Goal: Contribute content: Add original content to the website for others to see

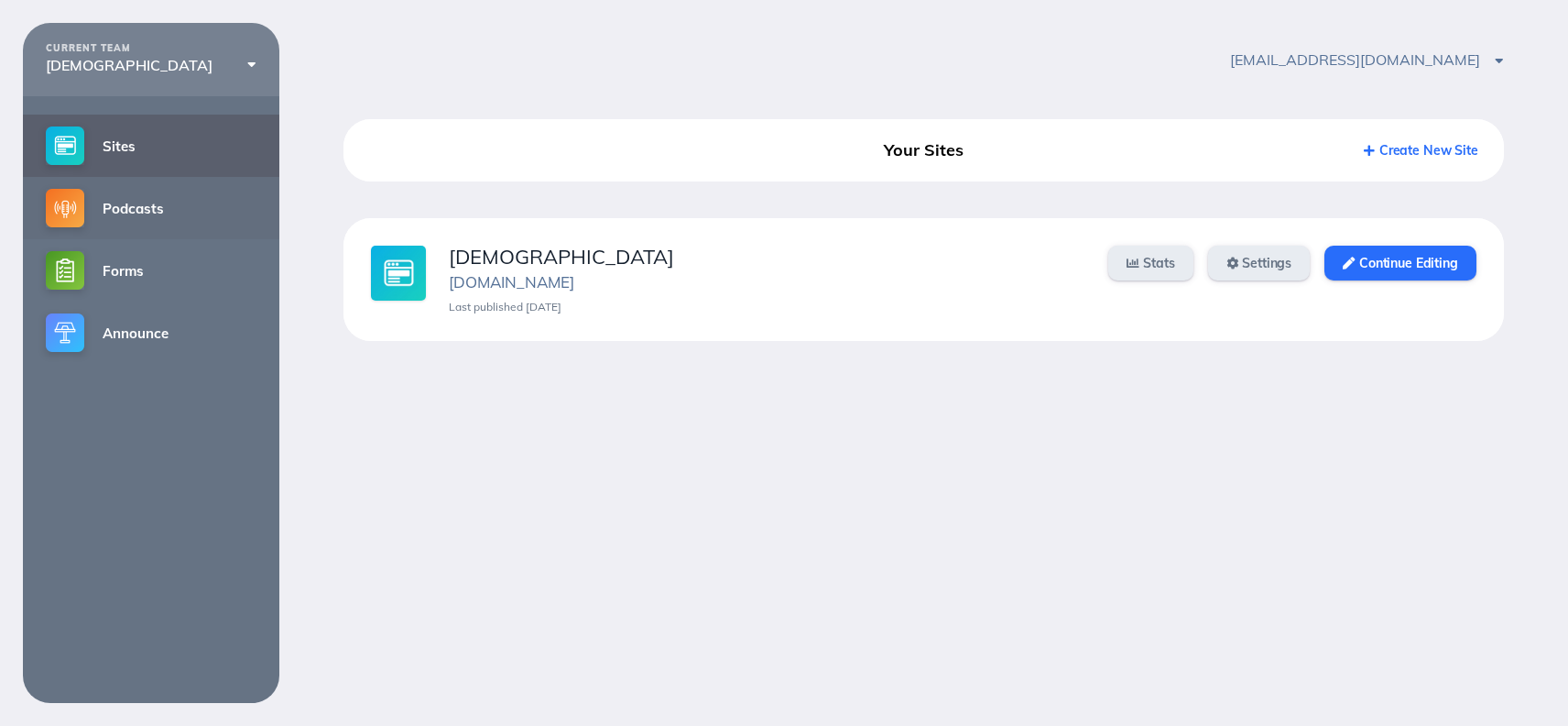
click at [148, 209] on link "Podcasts" at bounding box center [150, 208] width 256 height 62
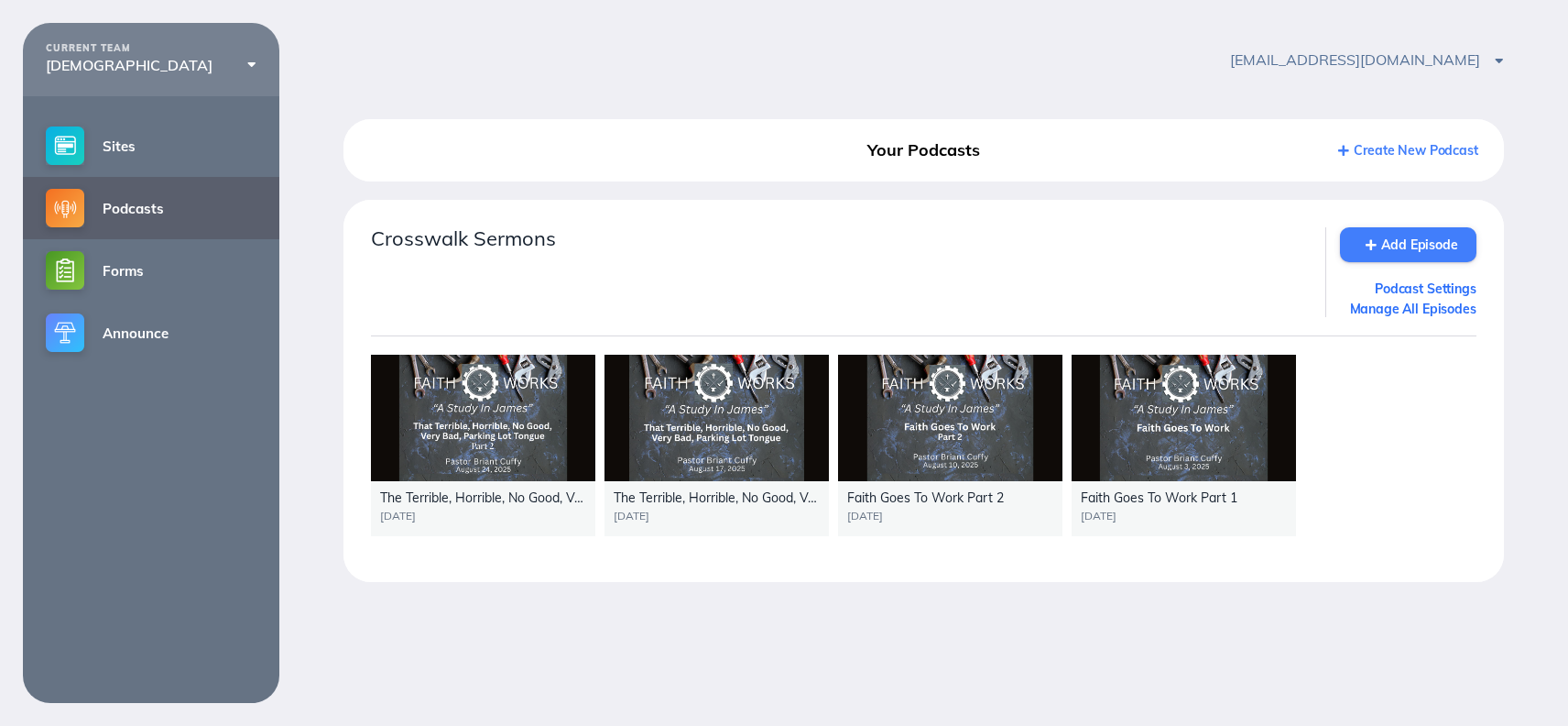
click at [1378, 255] on link "Add Episode" at bounding box center [1407, 244] width 136 height 35
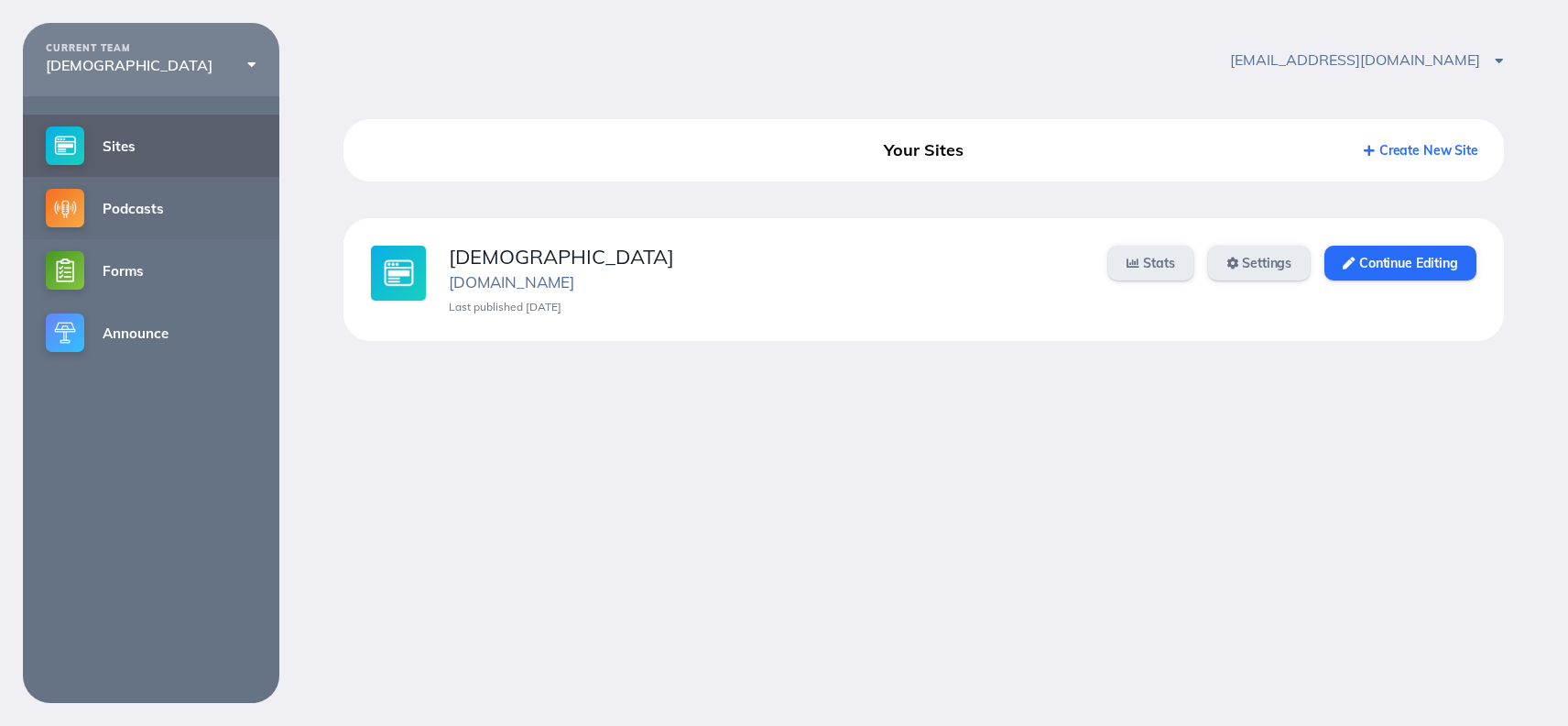
click at [128, 206] on link "Podcasts" at bounding box center [150, 208] width 256 height 62
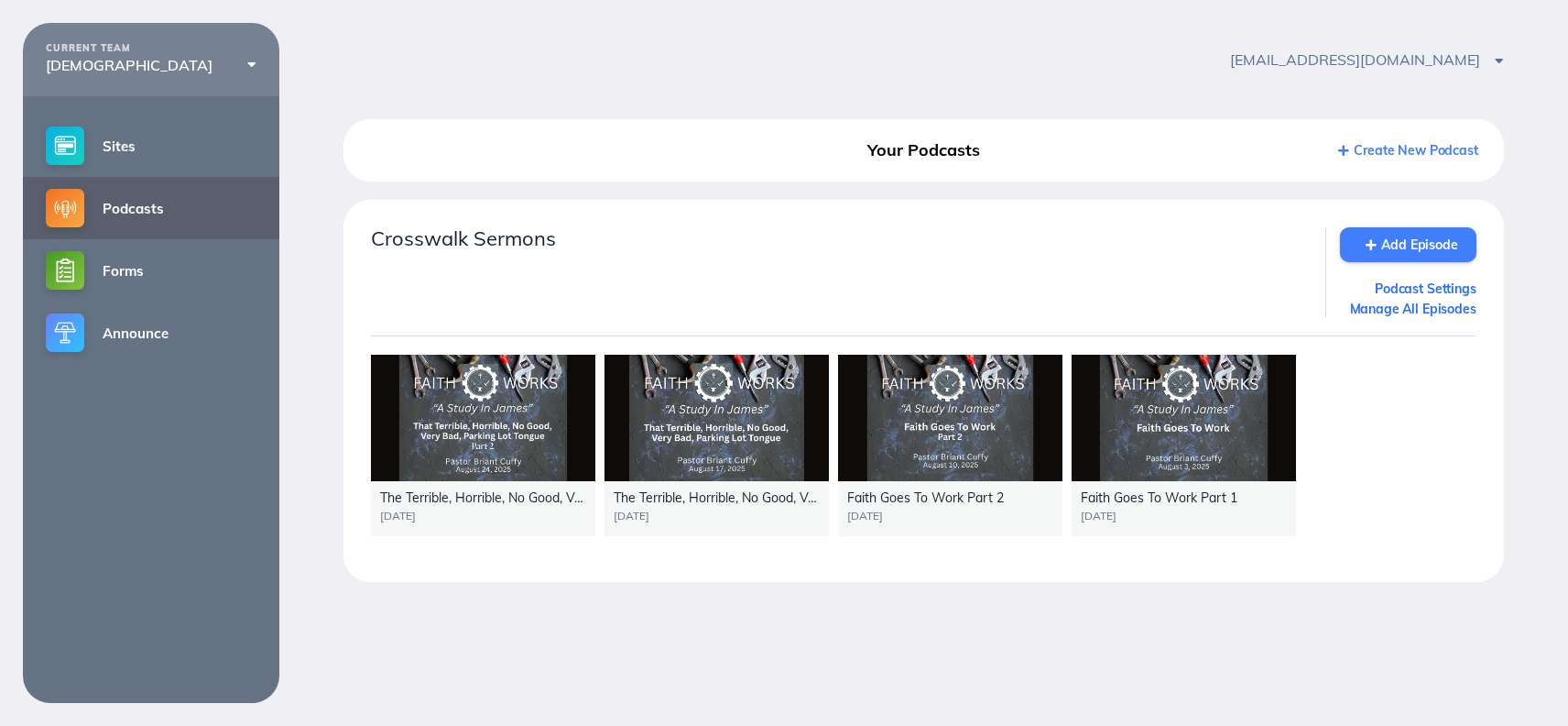
click at [1430, 239] on link "Add Episode" at bounding box center [1407, 244] width 136 height 35
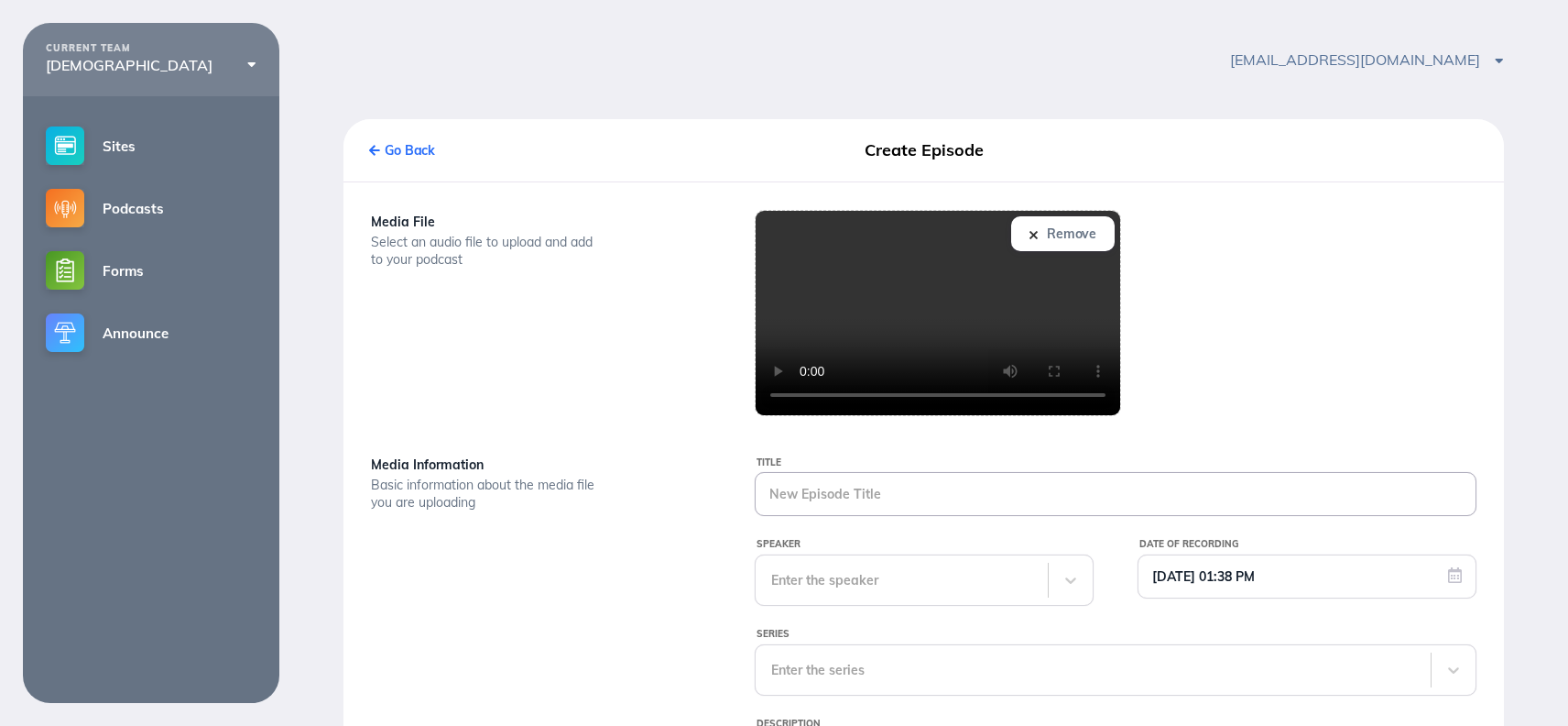
click at [841, 502] on input "Title" at bounding box center [1115, 493] width 720 height 42
click at [838, 496] on input "Living [PERSON_NAME]" at bounding box center [1115, 493] width 720 height 42
click at [867, 493] on input "Living Wise Ibn" at bounding box center [1115, 493] width 720 height 42
click at [867, 493] on input "Living Wise I" at bounding box center [1115, 493] width 720 height 42
type input "Living Wise In A Crazy World"
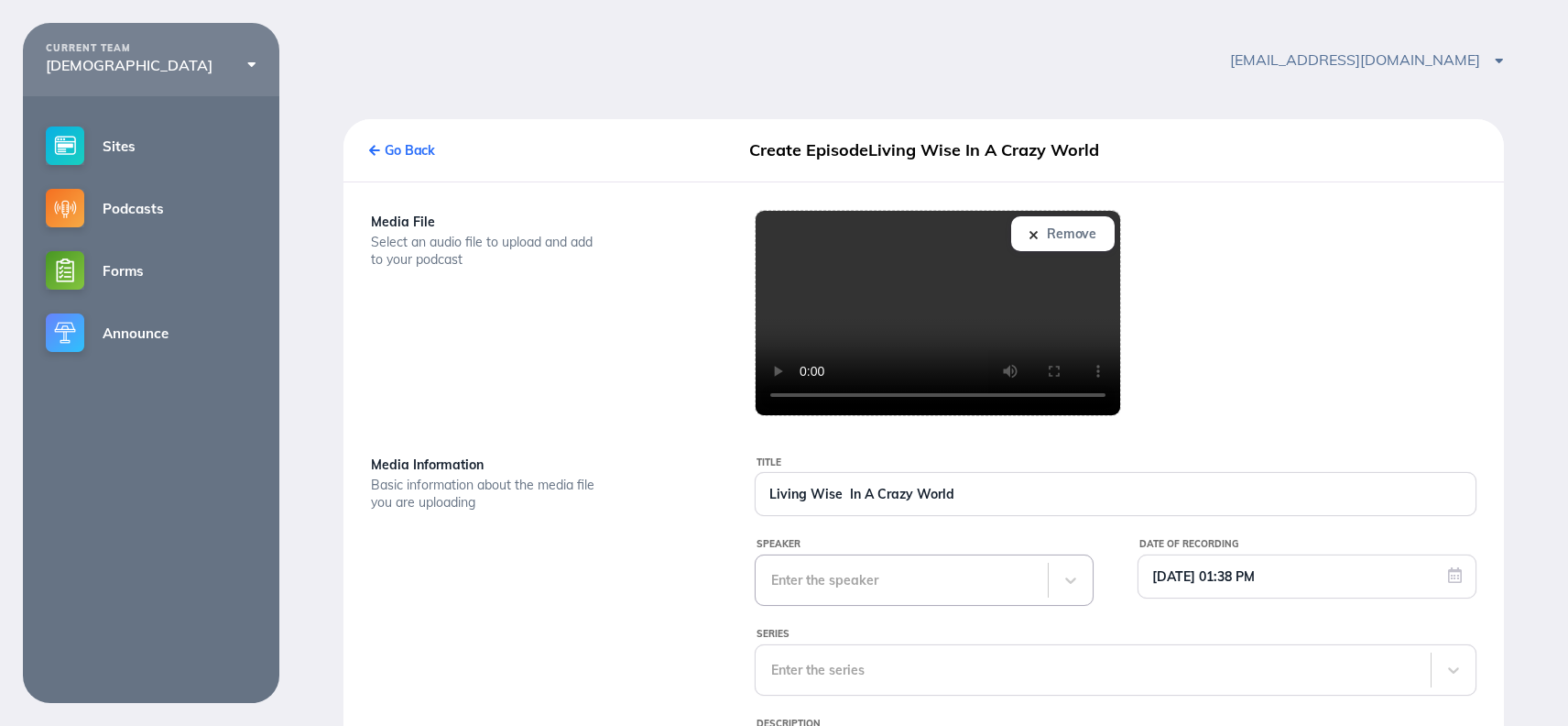
scroll to position [19, 0]
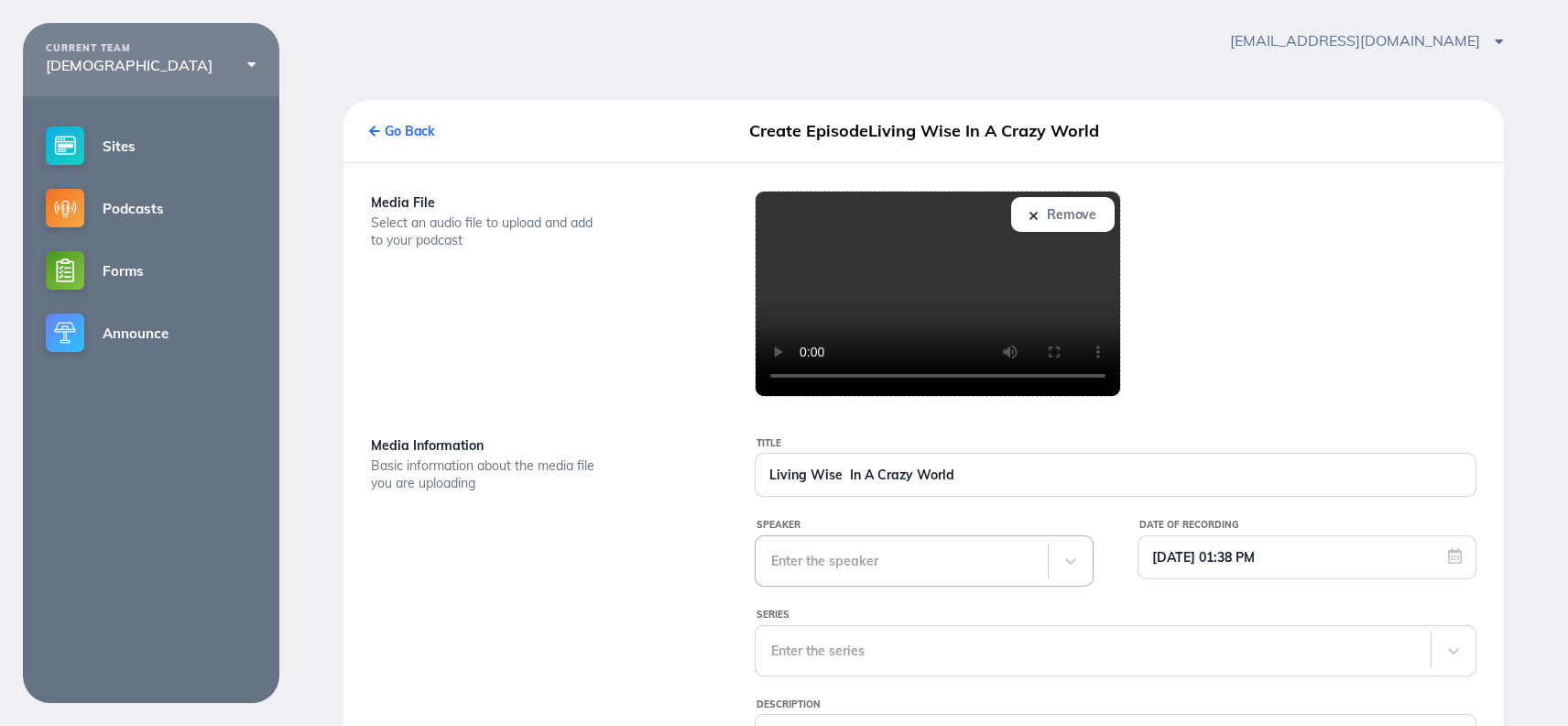
click at [923, 568] on div "Enter the speaker" at bounding box center [901, 561] width 292 height 50
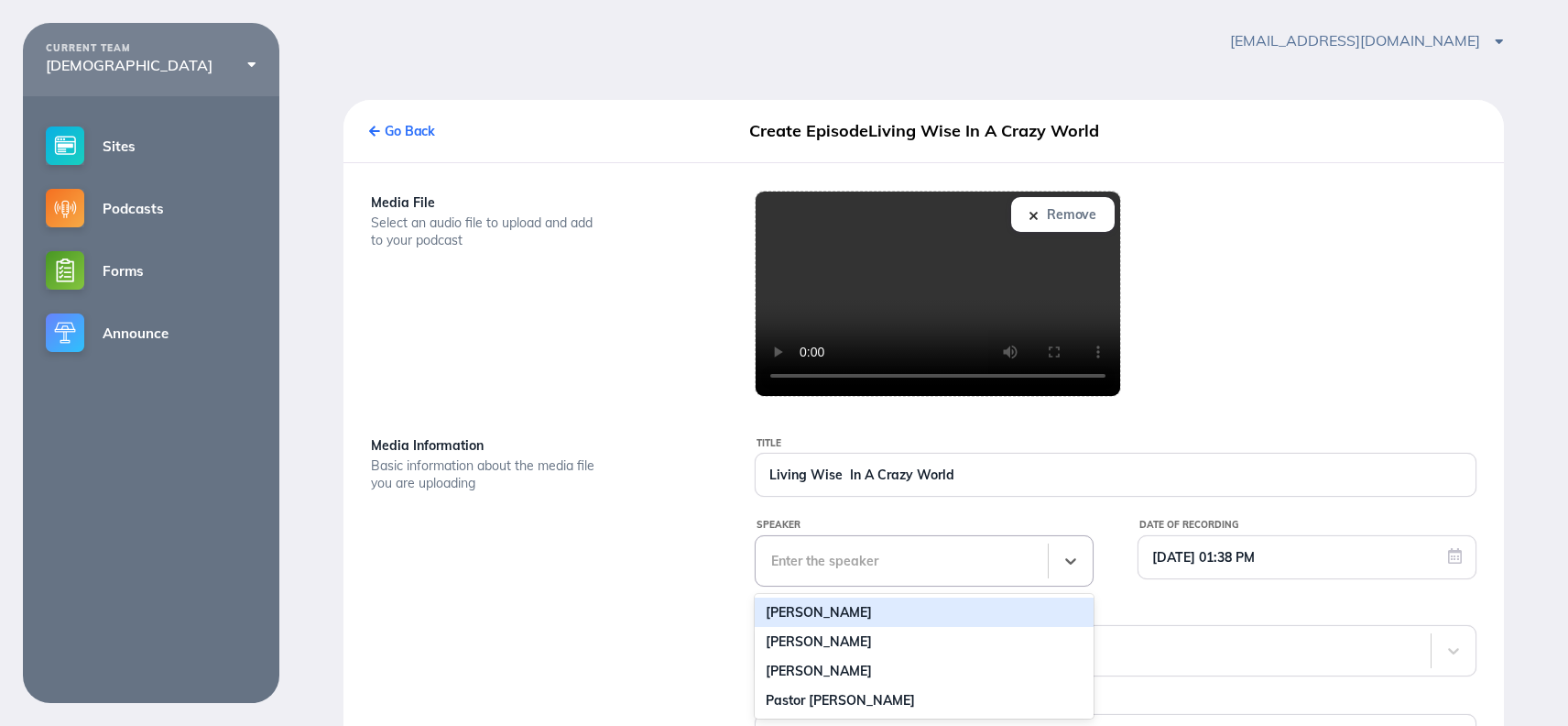
click at [838, 617] on div "[PERSON_NAME]" at bounding box center [924, 611] width 339 height 29
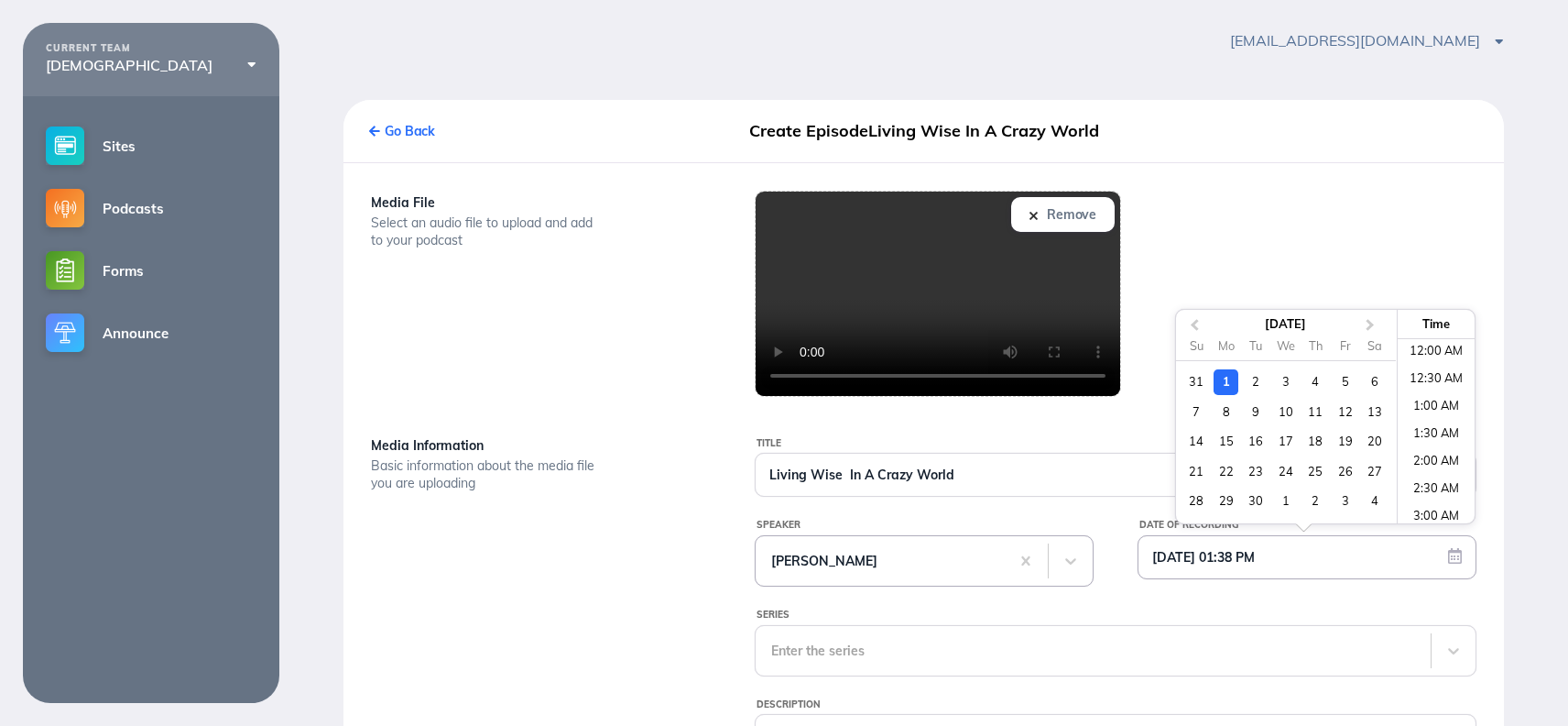
click at [1277, 564] on input "[DATE] 01:38 PM" at bounding box center [1307, 557] width 337 height 42
click at [1188, 380] on div "31" at bounding box center [1196, 381] width 24 height 24
type input "[DATE] 01:38 PM"
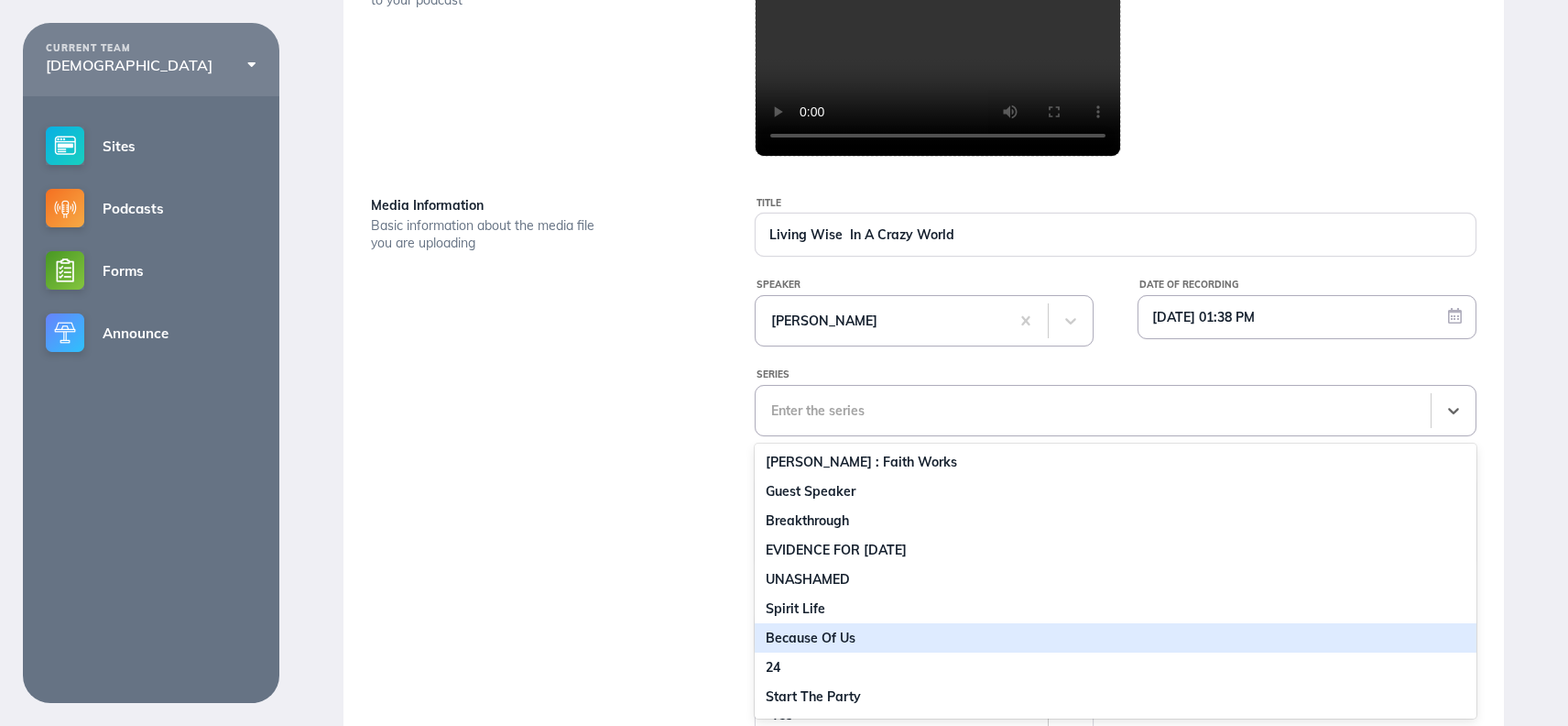
click at [881, 436] on div "16 results available. Use Up and Down to choose options, press Enter to select …" at bounding box center [1115, 410] width 722 height 52
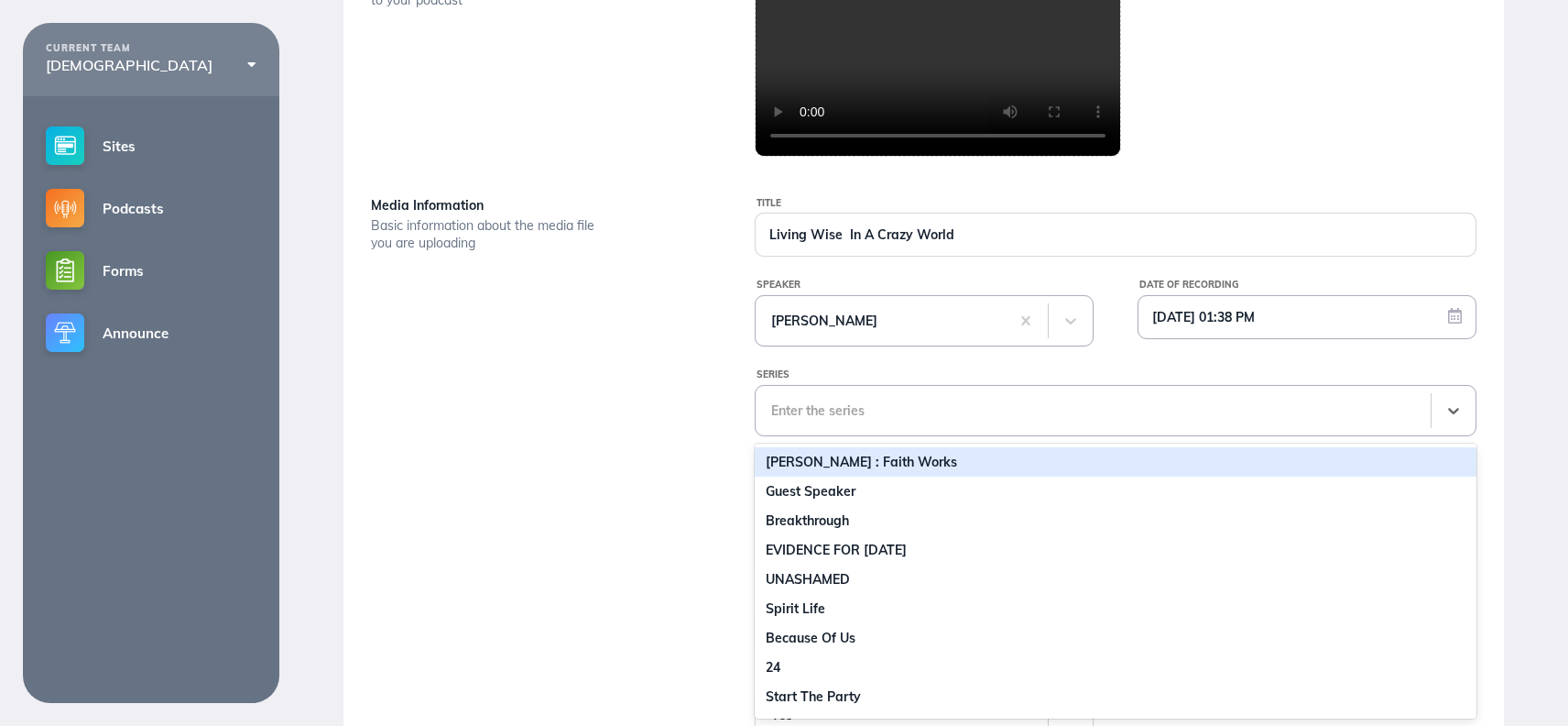
click at [855, 453] on div "[PERSON_NAME] : Faith Works" at bounding box center [1115, 461] width 722 height 29
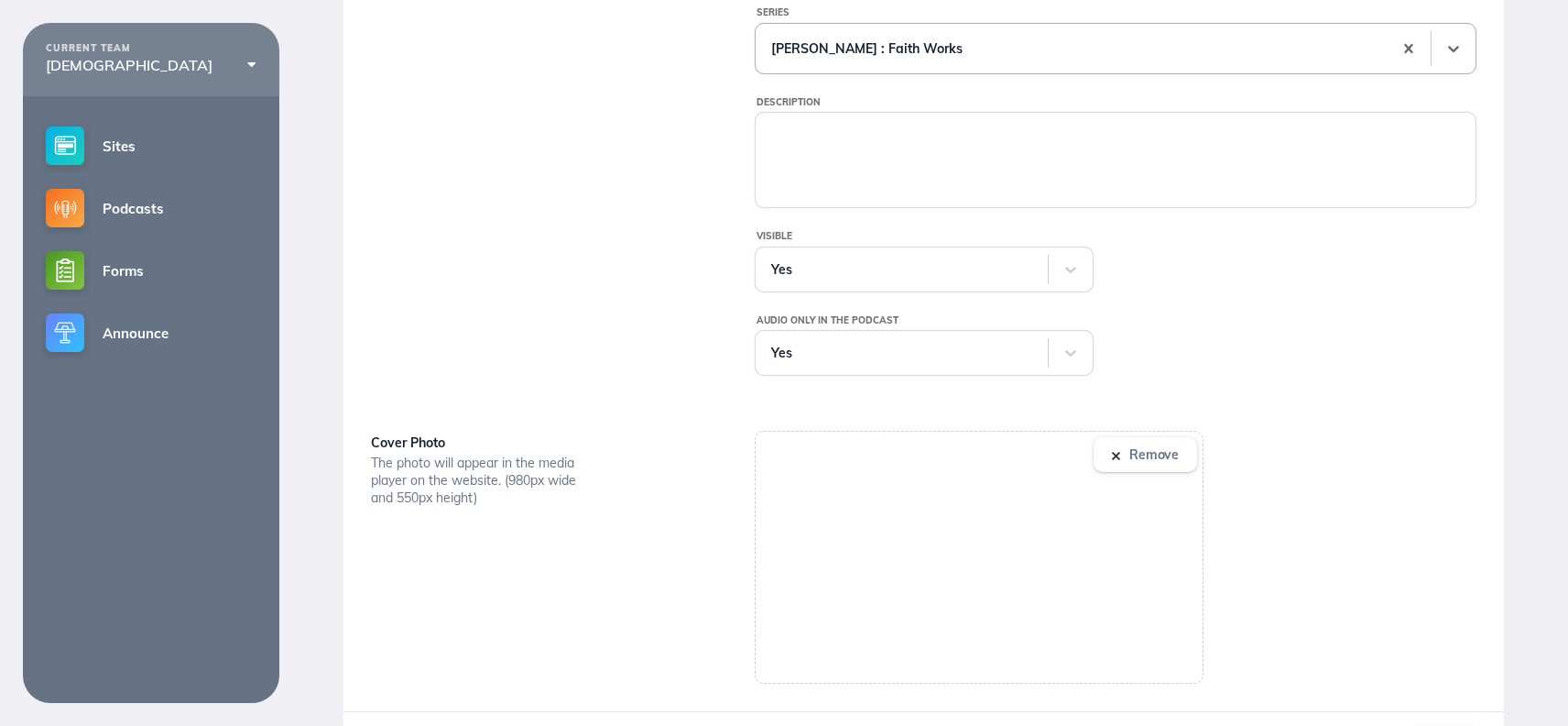
scroll to position [622, 0]
click at [1116, 456] on img at bounding box center [1115, 455] width 8 height 8
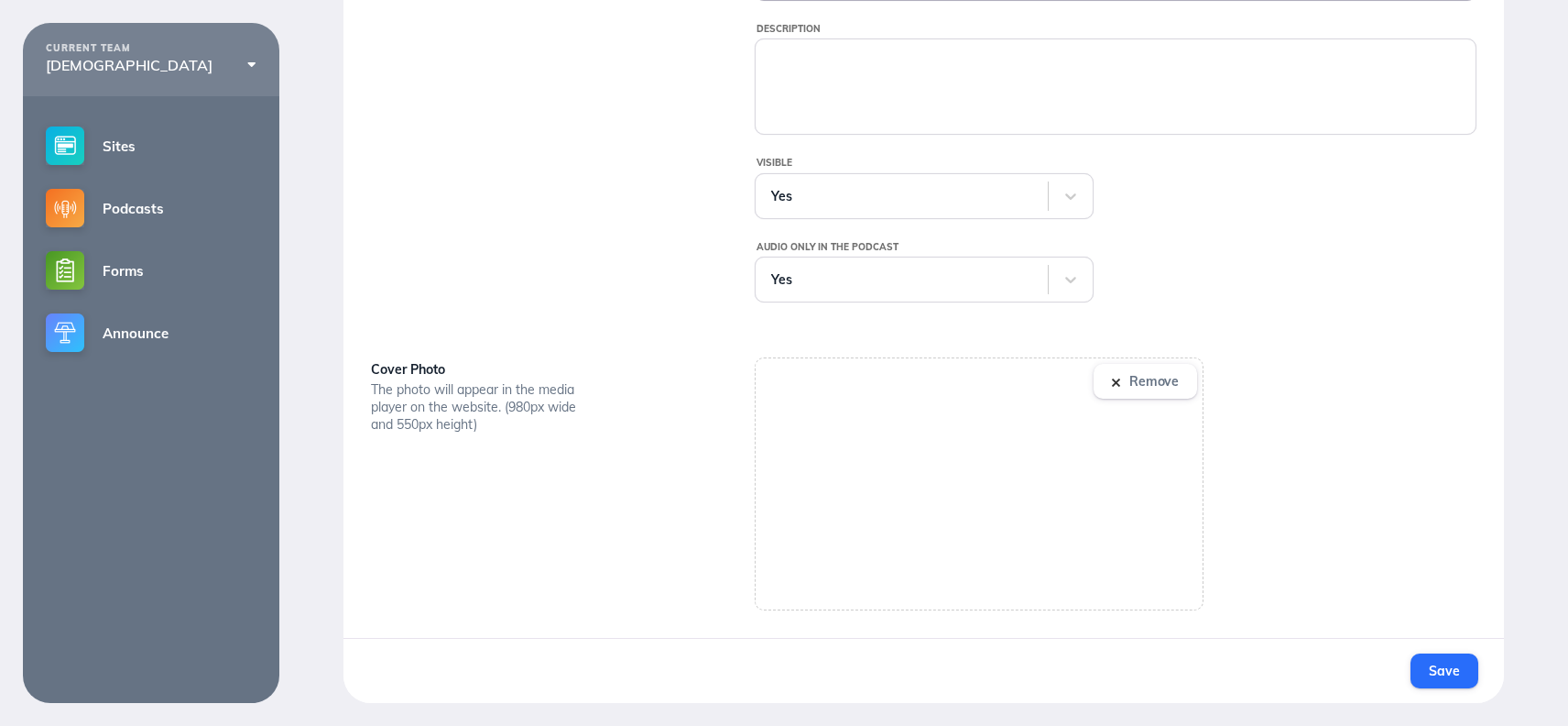
click at [1457, 669] on span "Save" at bounding box center [1444, 671] width 30 height 17
